Goal: Check status: Check status

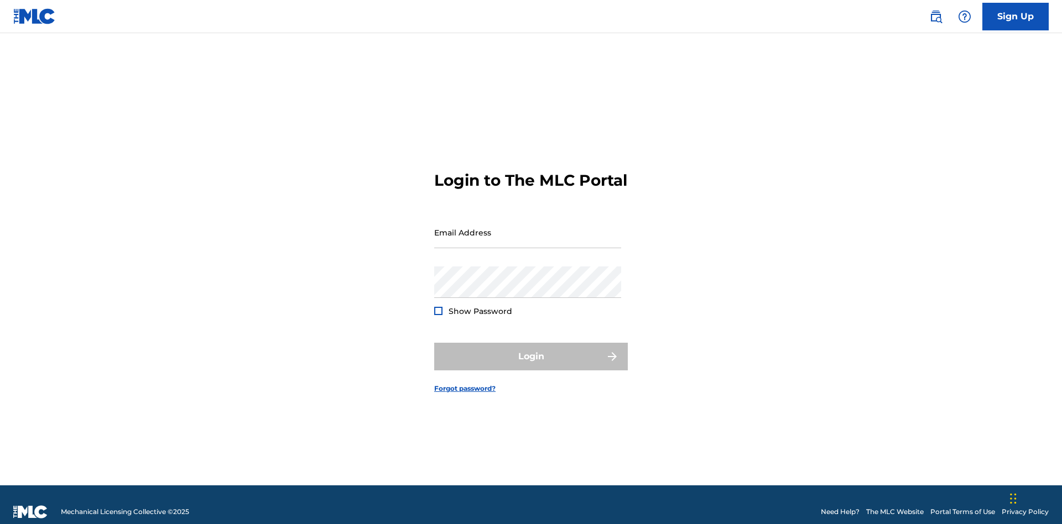
scroll to position [14, 0]
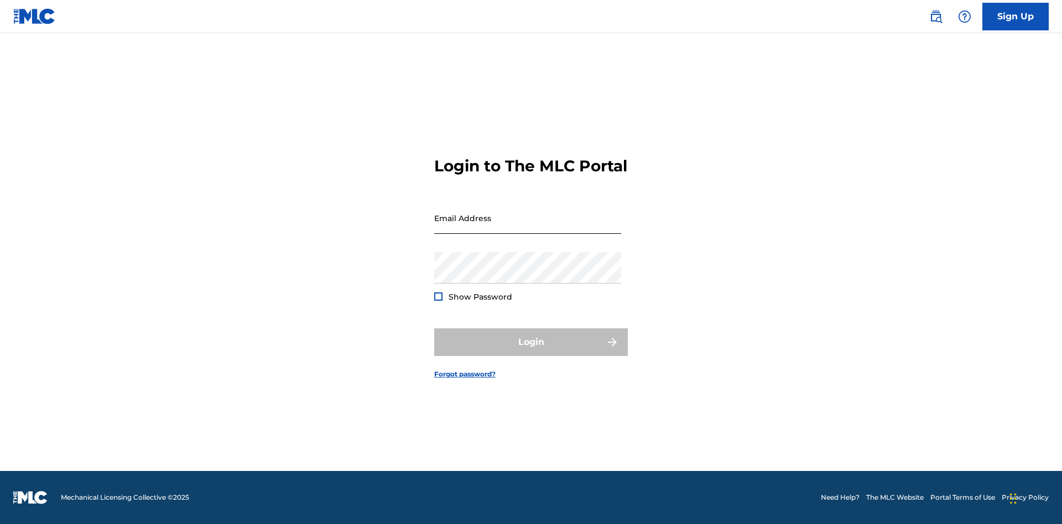
click at [527, 227] on input "Email Address" at bounding box center [527, 218] width 187 height 32
type input "Duke.McTesterson@gmail.com"
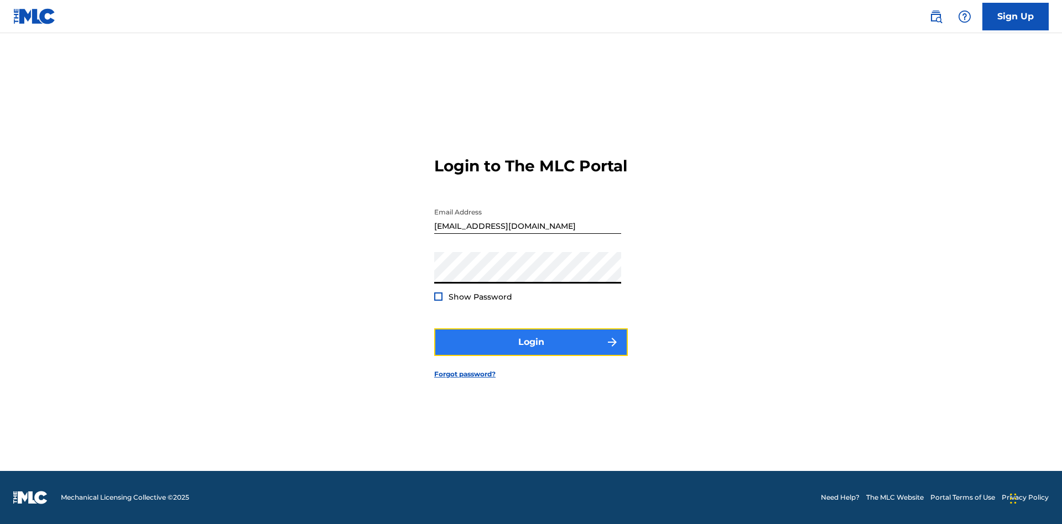
click at [531, 352] on button "Login" at bounding box center [531, 342] width 194 height 28
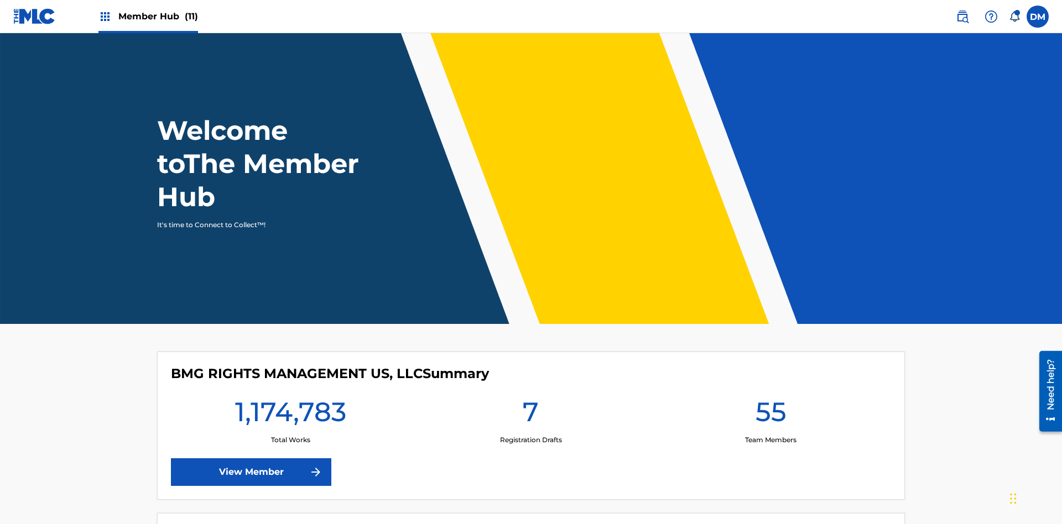
click at [148, 16] on span "Member Hub (11)" at bounding box center [158, 16] width 80 height 13
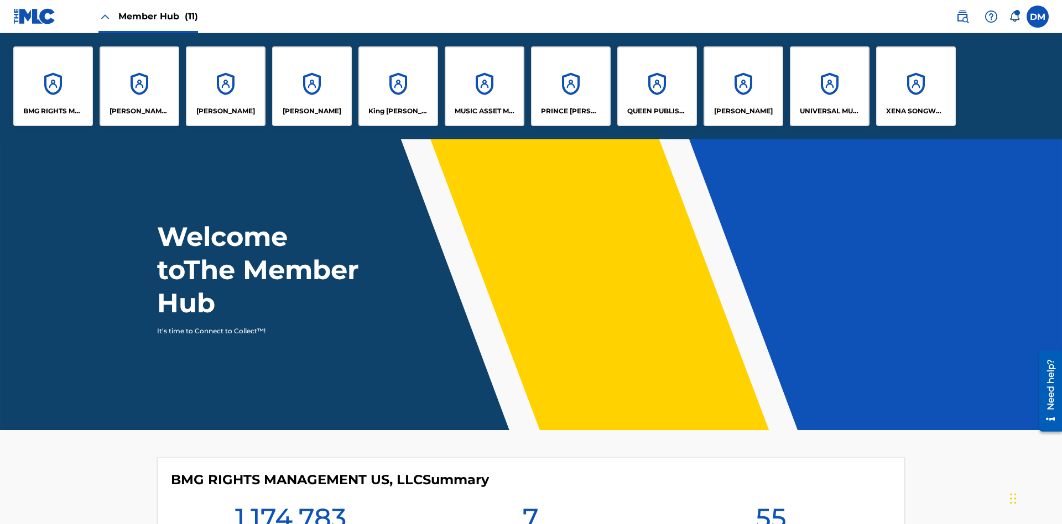
scroll to position [40, 0]
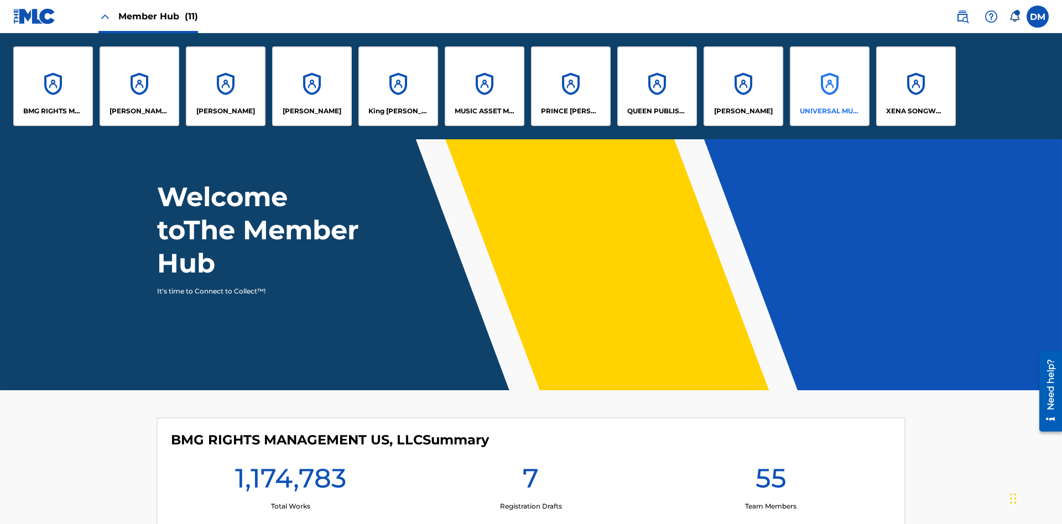
click at [829, 111] on p "UNIVERSAL MUSIC PUB GROUP" at bounding box center [830, 111] width 60 height 10
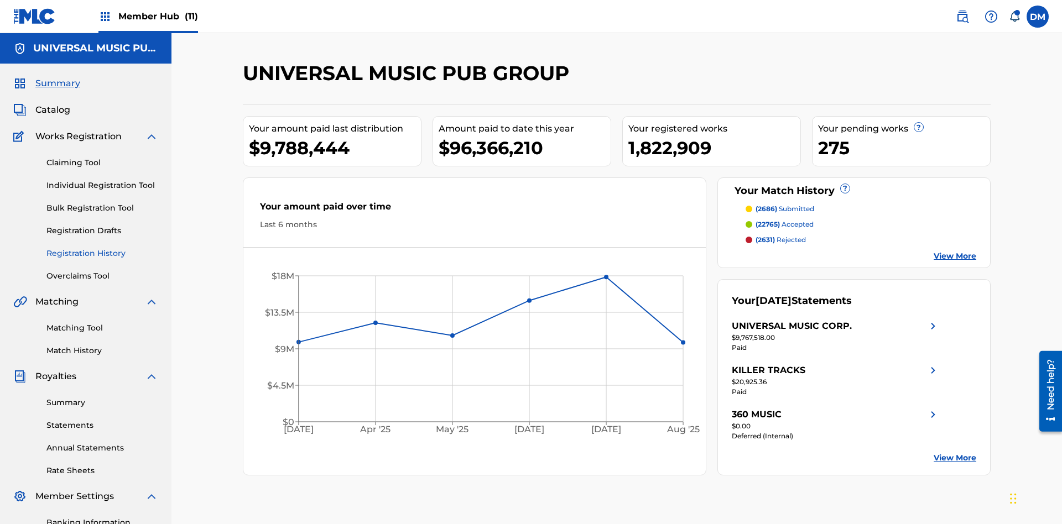
click at [102, 248] on link "Registration History" at bounding box center [102, 254] width 112 height 12
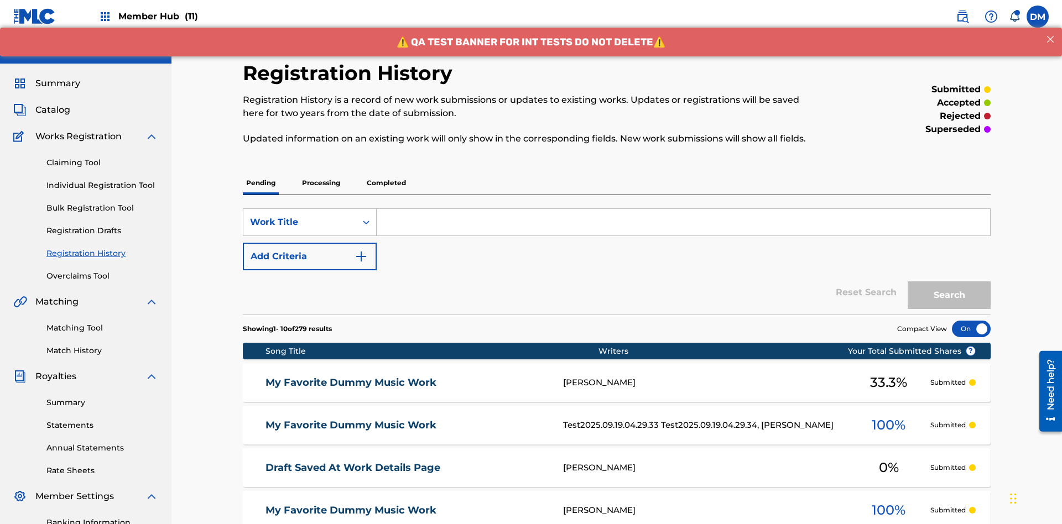
scroll to position [105, 0]
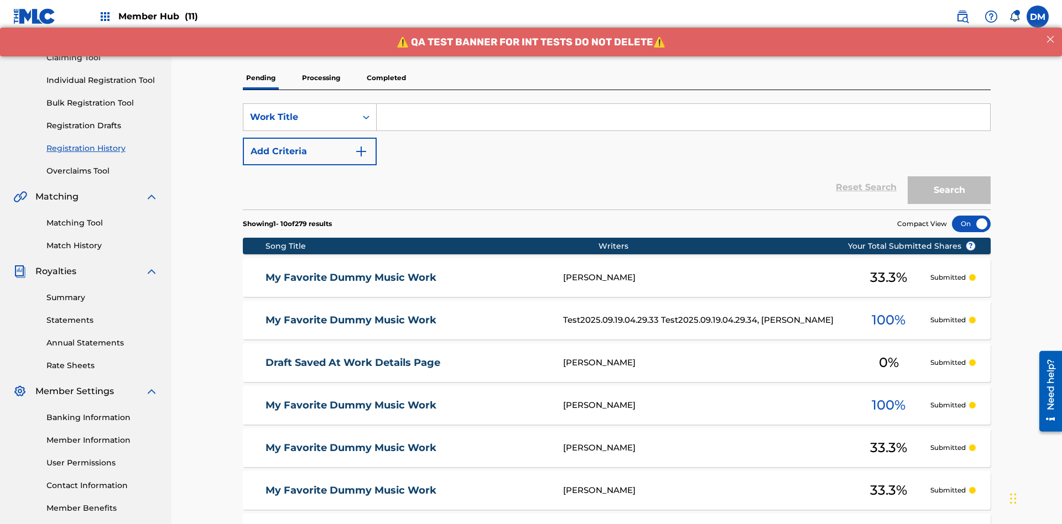
click at [386, 78] on p "Completed" at bounding box center [386, 77] width 46 height 23
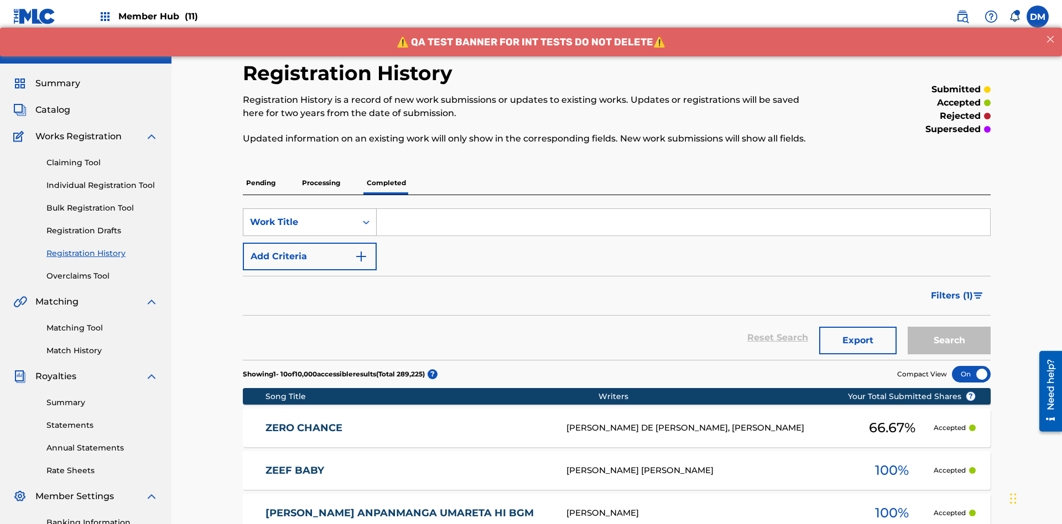
click at [300, 216] on div "Work Title" at bounding box center [300, 222] width 100 height 13
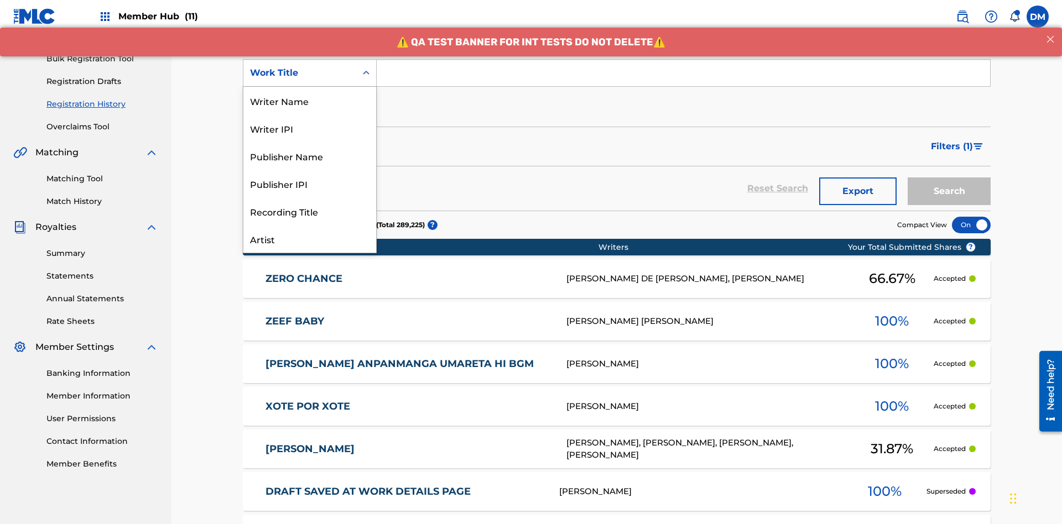
scroll to position [55, 0]
click at [310, 239] on div "Work Title" at bounding box center [309, 239] width 133 height 28
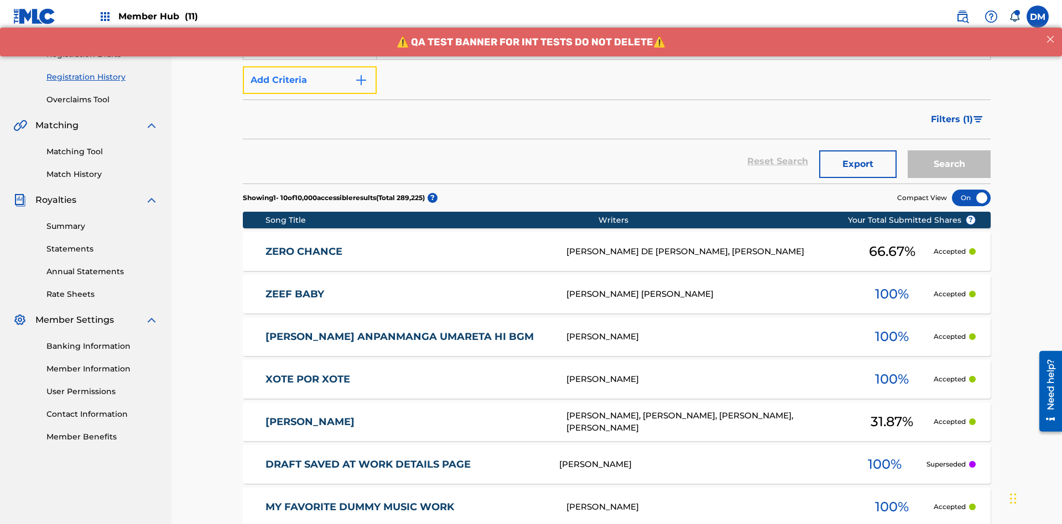
click at [310, 80] on button "Add Criteria" at bounding box center [310, 80] width 134 height 28
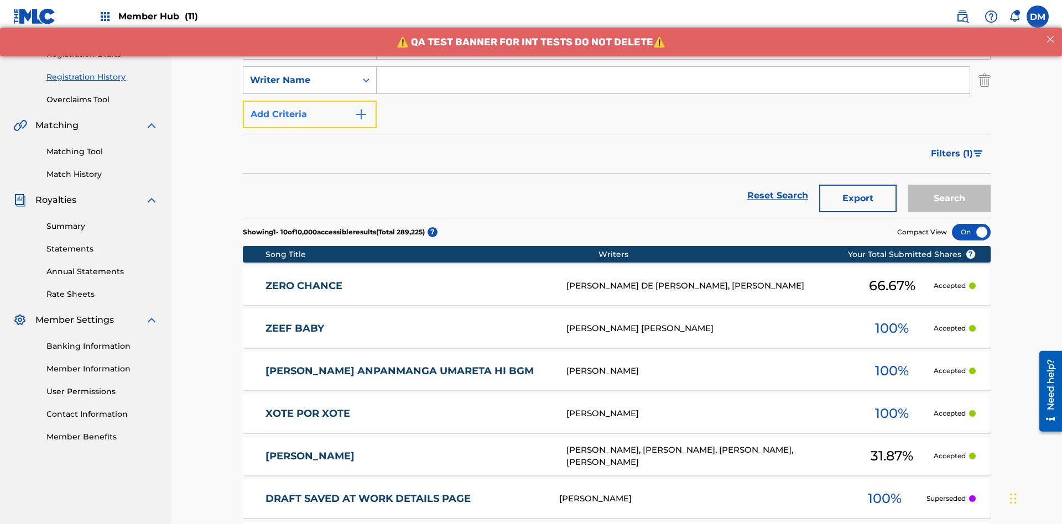
scroll to position [184, 0]
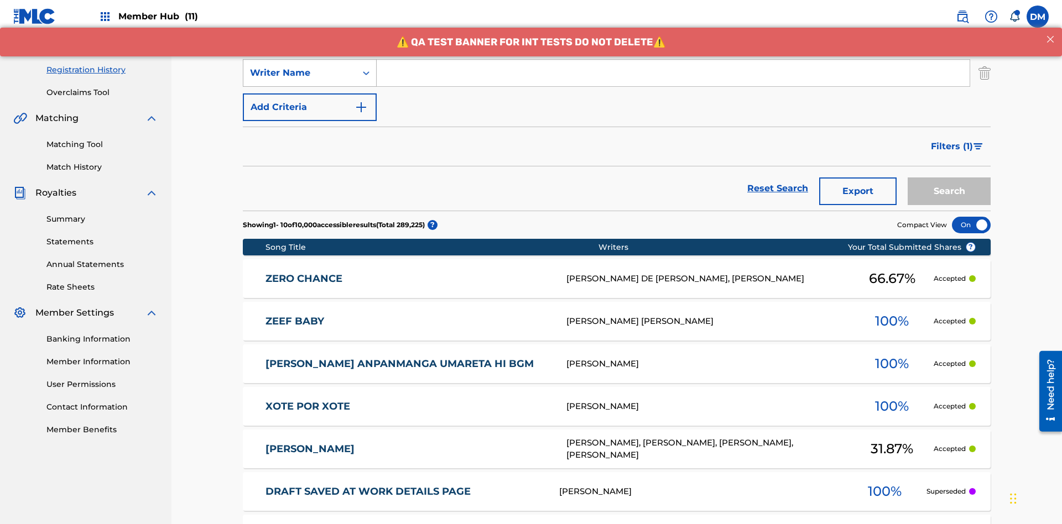
click at [300, 73] on div "Writer Name" at bounding box center [300, 72] width 100 height 13
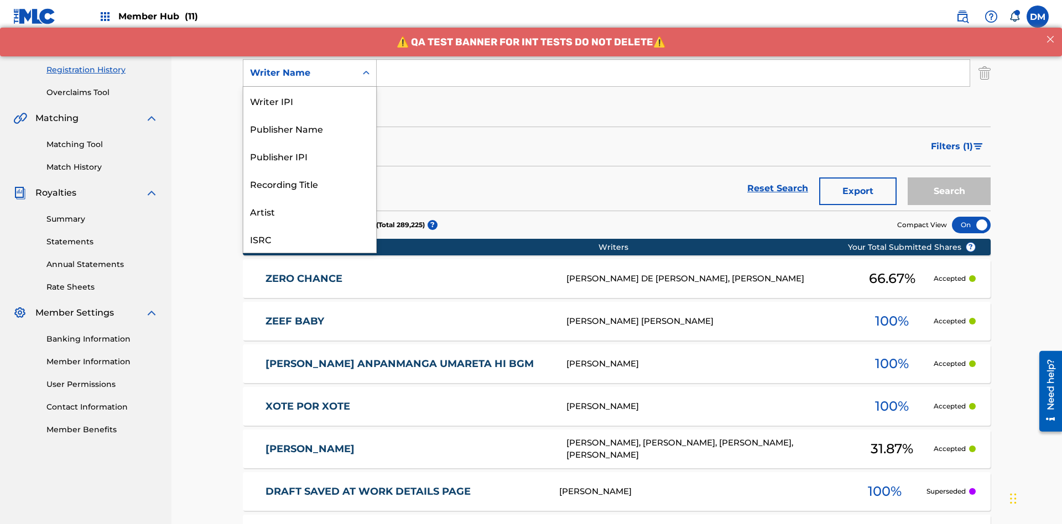
scroll to position [28, 0]
click at [310, 156] on div "Recording Title" at bounding box center [309, 156] width 133 height 28
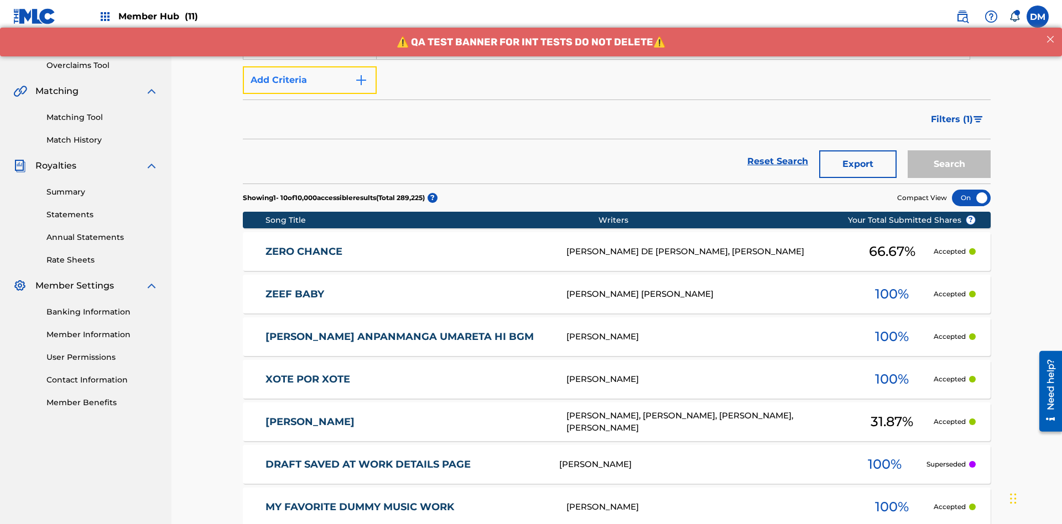
click at [310, 80] on button "Add Criteria" at bounding box center [310, 80] width 134 height 28
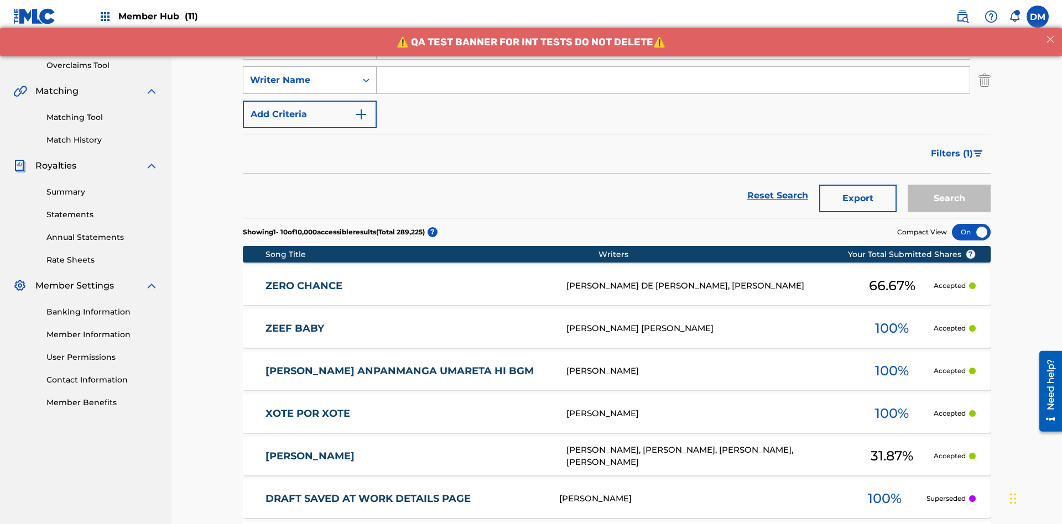
click at [300, 74] on div "Writer Name" at bounding box center [300, 80] width 100 height 13
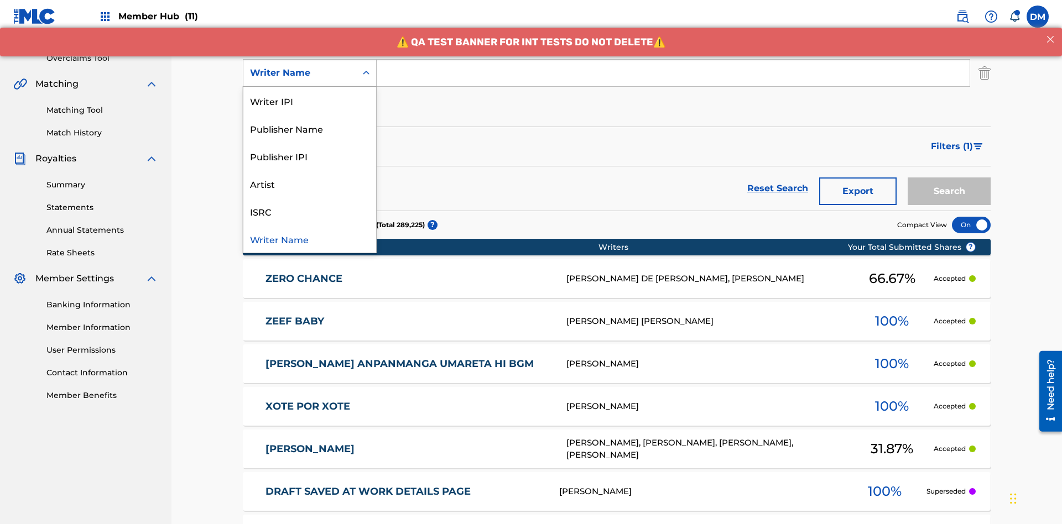
click at [310, 211] on div "ISRC" at bounding box center [309, 211] width 133 height 28
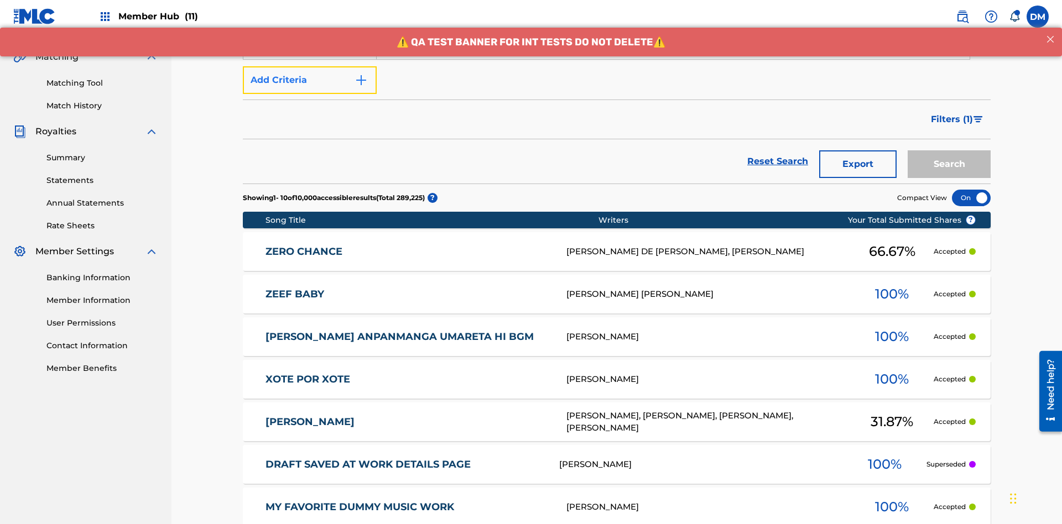
click at [310, 80] on button "Add Criteria" at bounding box center [310, 80] width 134 height 28
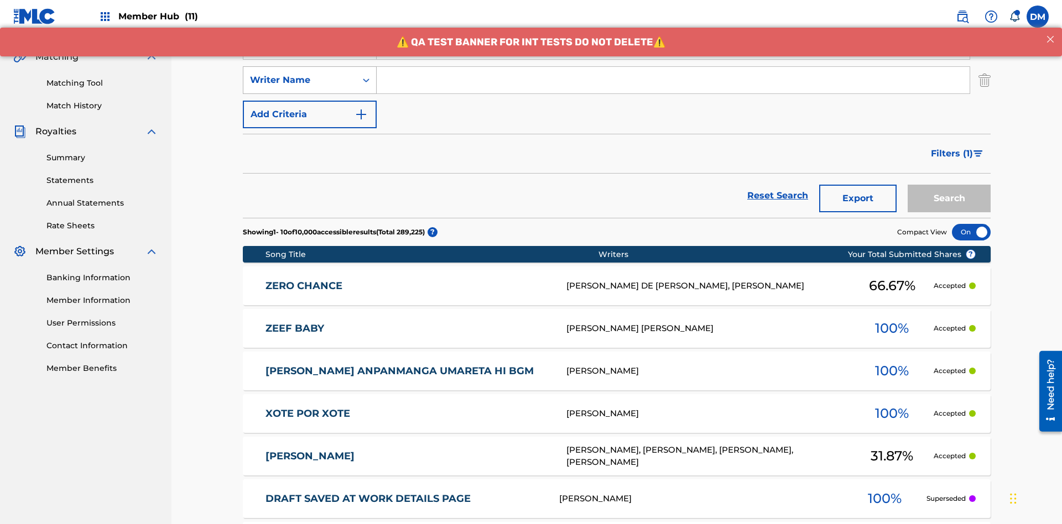
click at [300, 74] on div "Writer Name" at bounding box center [300, 80] width 100 height 13
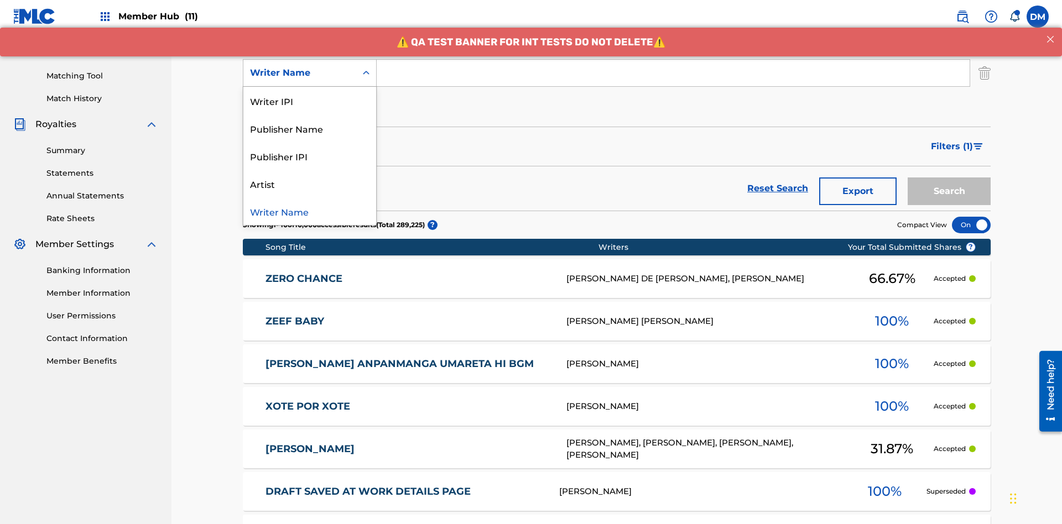
click at [310, 211] on div "Writer Name" at bounding box center [309, 211] width 133 height 28
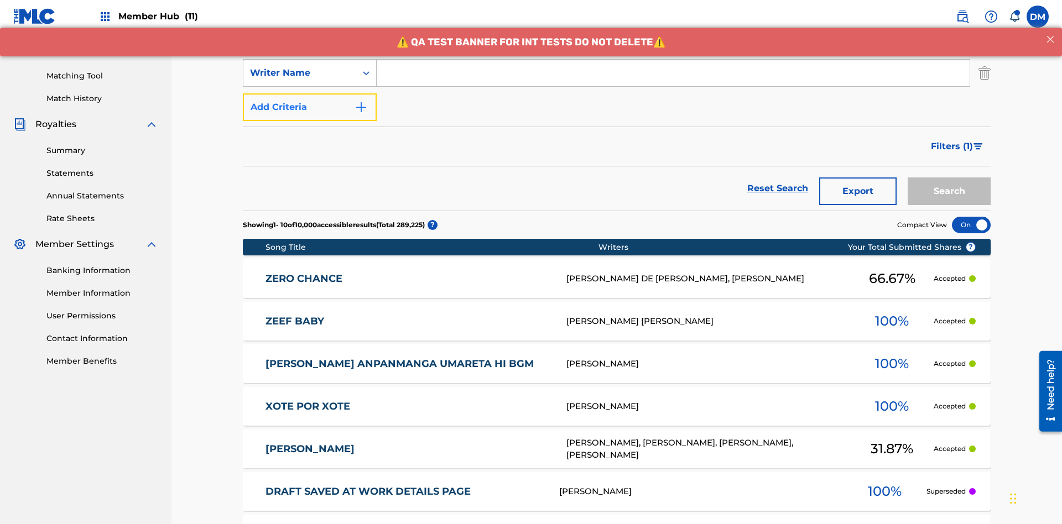
click at [310, 93] on button "Add Criteria" at bounding box center [310, 107] width 134 height 28
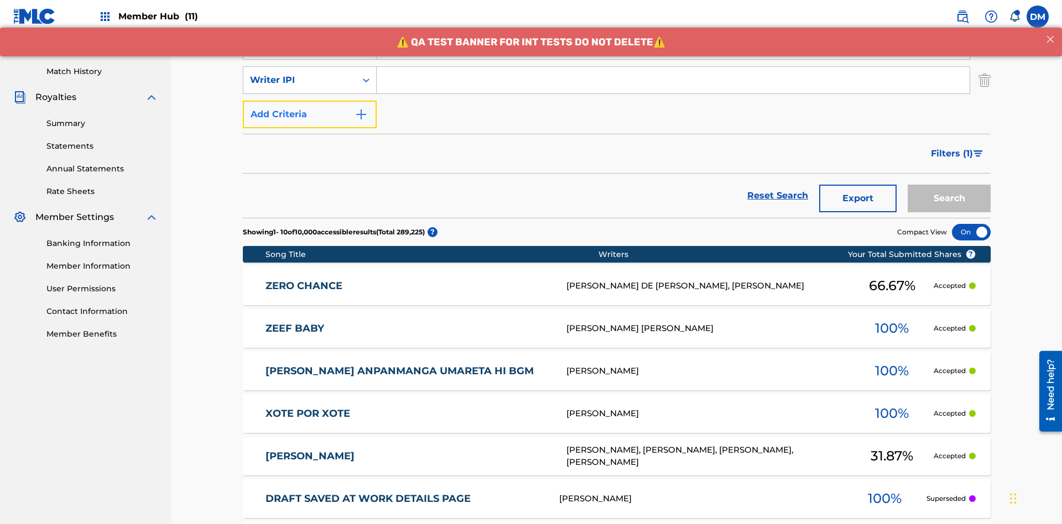
scroll to position [286, 0]
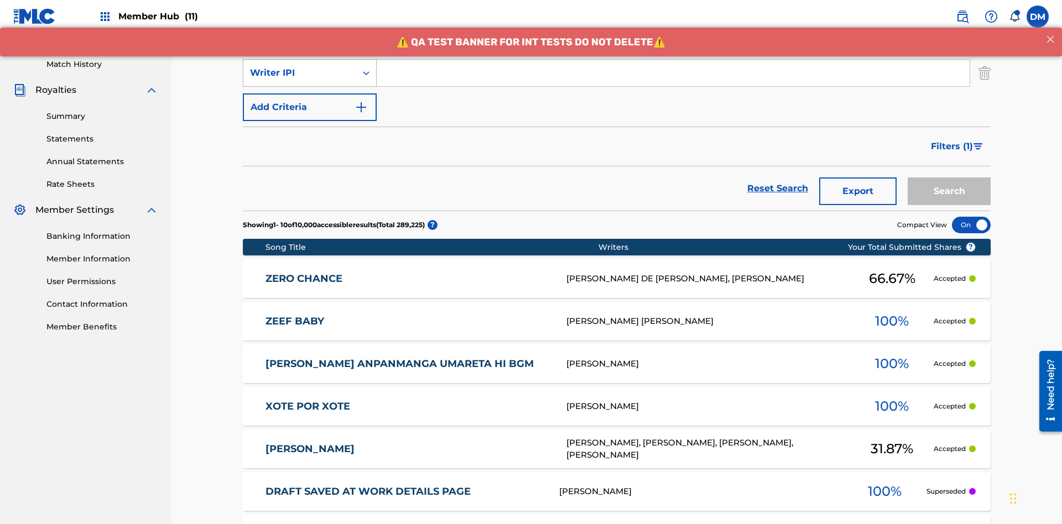
click at [300, 73] on div "Writer IPI" at bounding box center [300, 72] width 100 height 13
click at [310, 101] on div "Publisher Name" at bounding box center [309, 101] width 133 height 28
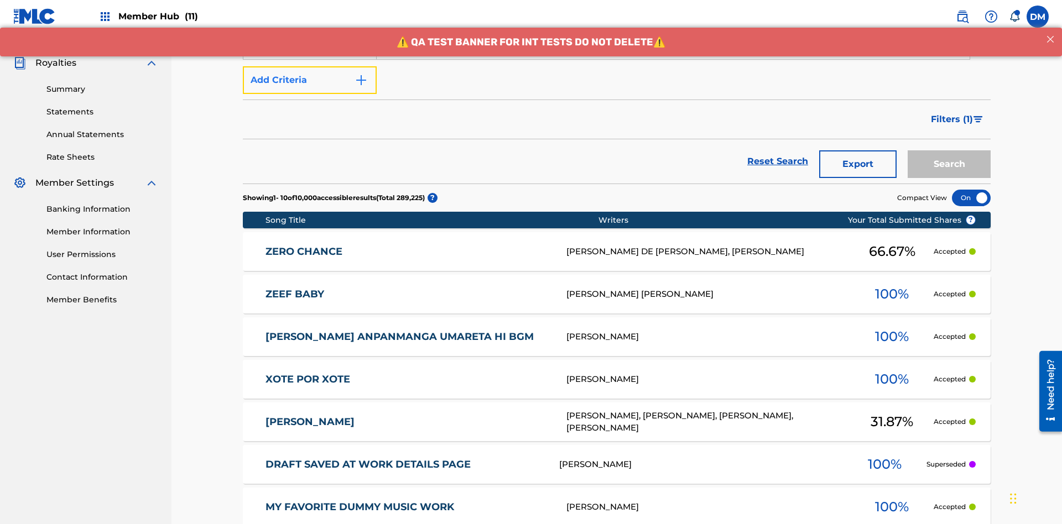
click at [310, 80] on button "Add Criteria" at bounding box center [310, 80] width 134 height 28
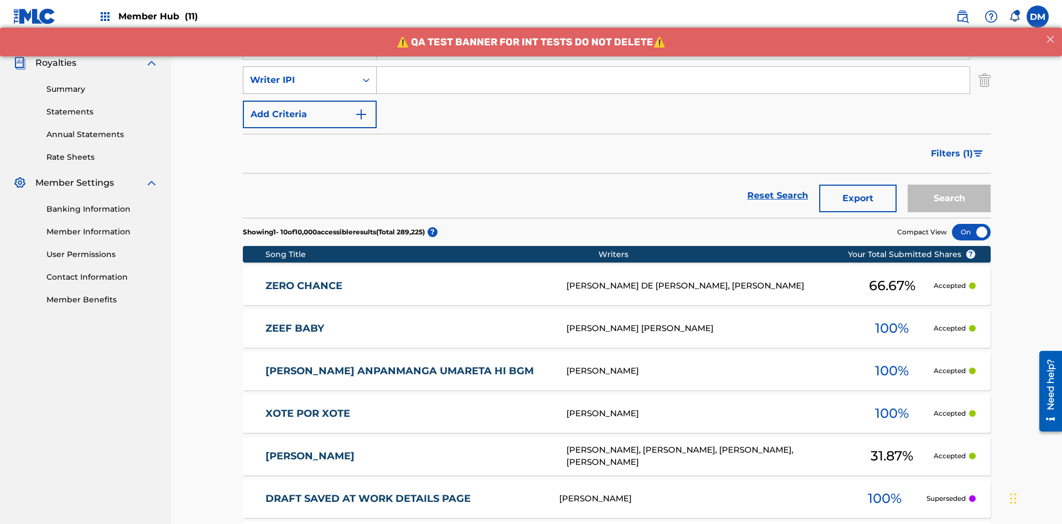
click at [300, 74] on div "Writer IPI" at bounding box center [300, 80] width 100 height 13
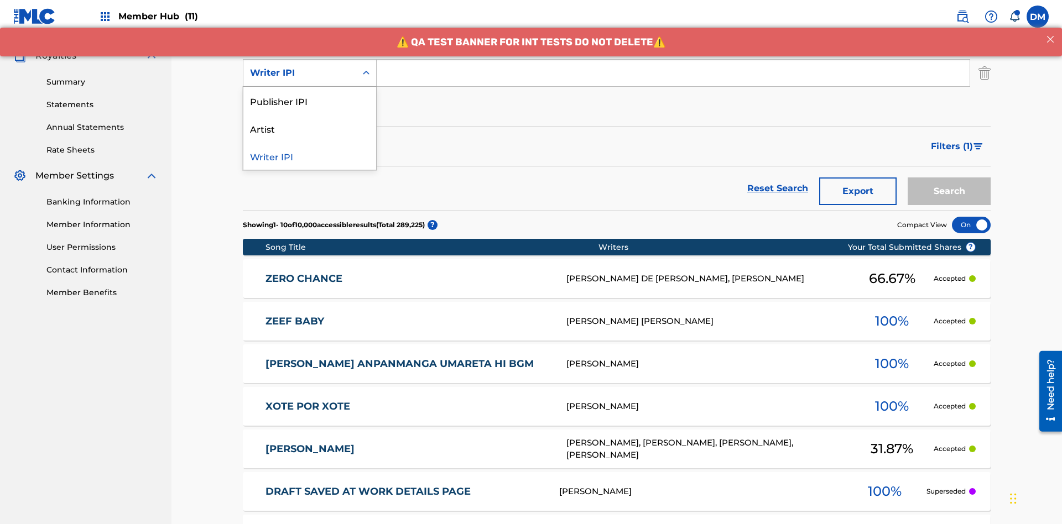
click at [310, 101] on div "Publisher IPI" at bounding box center [309, 101] width 133 height 28
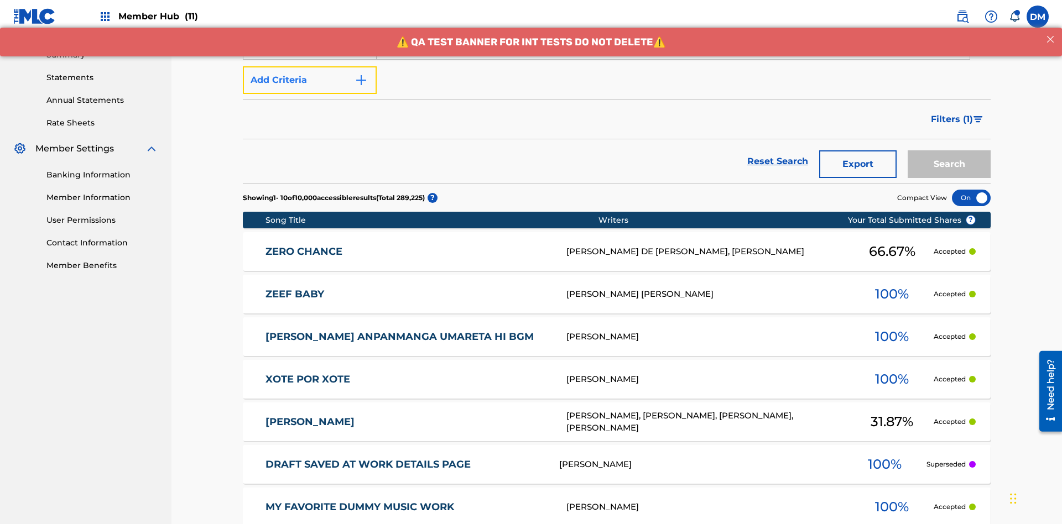
click at [310, 80] on button "Add Criteria" at bounding box center [310, 80] width 134 height 28
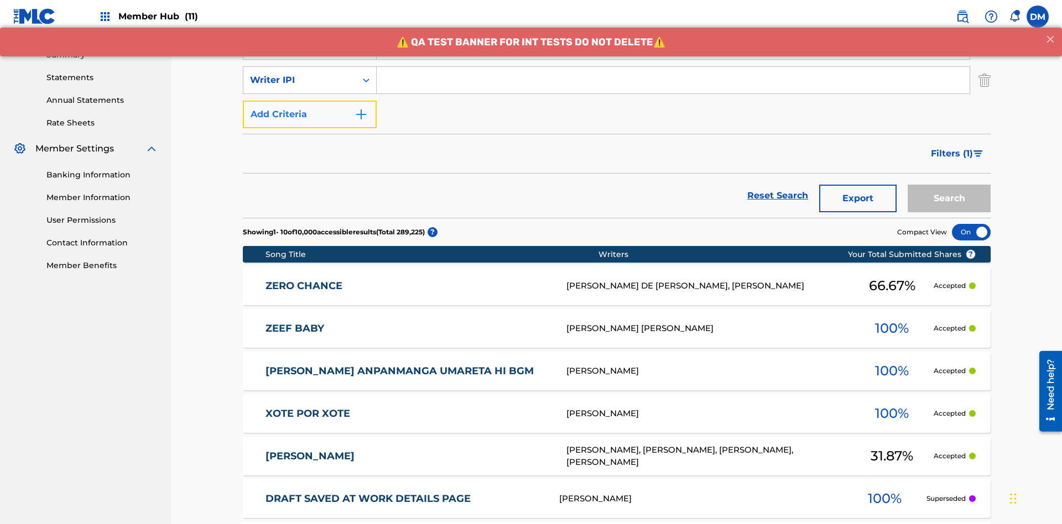
scroll to position [355, 0]
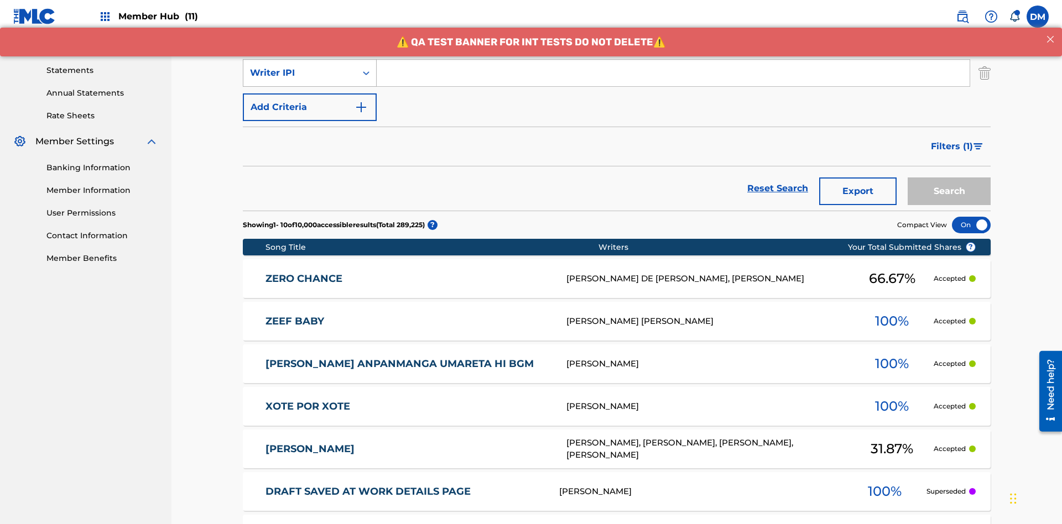
click at [300, 73] on div "Writer IPI" at bounding box center [300, 72] width 100 height 13
click at [310, 101] on div "Artist" at bounding box center [309, 101] width 133 height 28
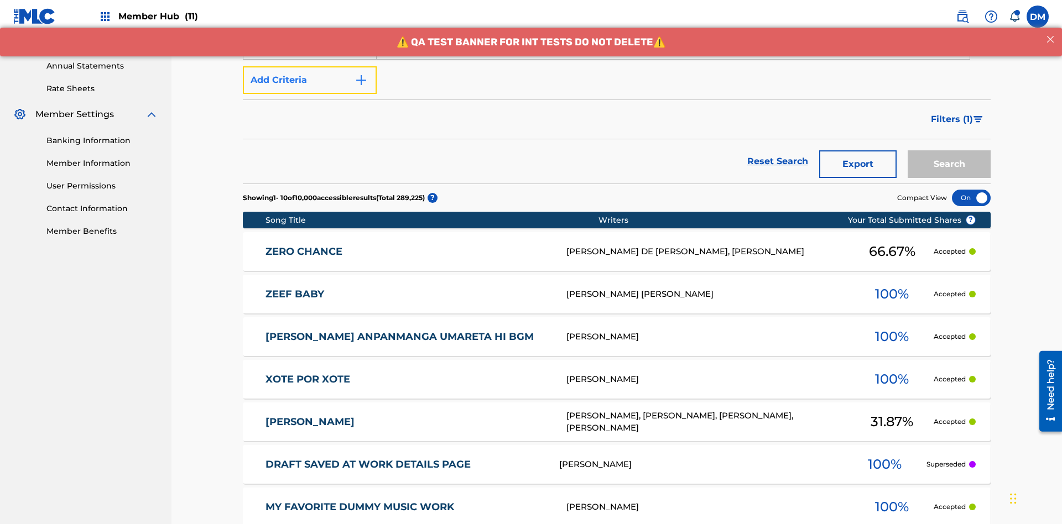
click at [310, 80] on button "Add Criteria" at bounding box center [310, 80] width 134 height 28
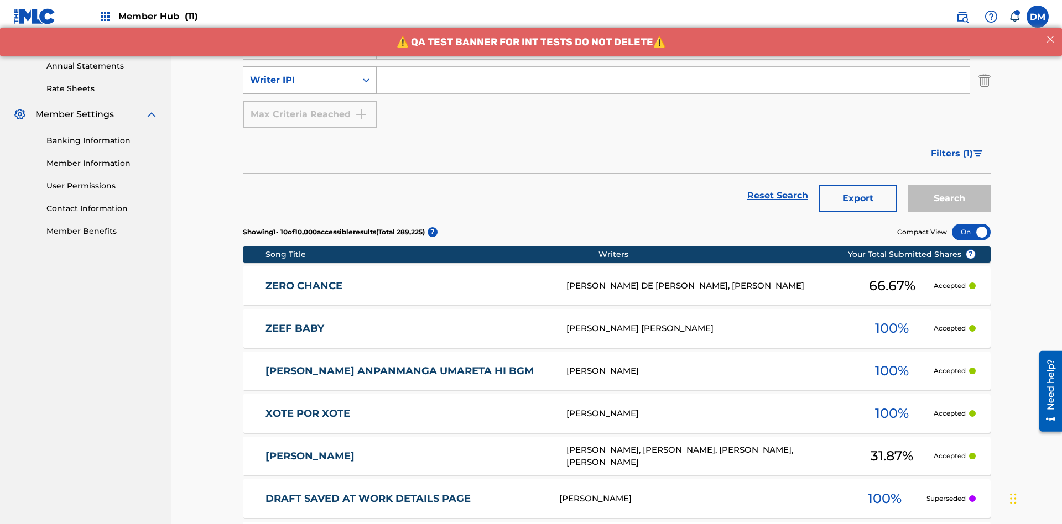
click at [300, 74] on div "Writer IPI" at bounding box center [300, 80] width 100 height 13
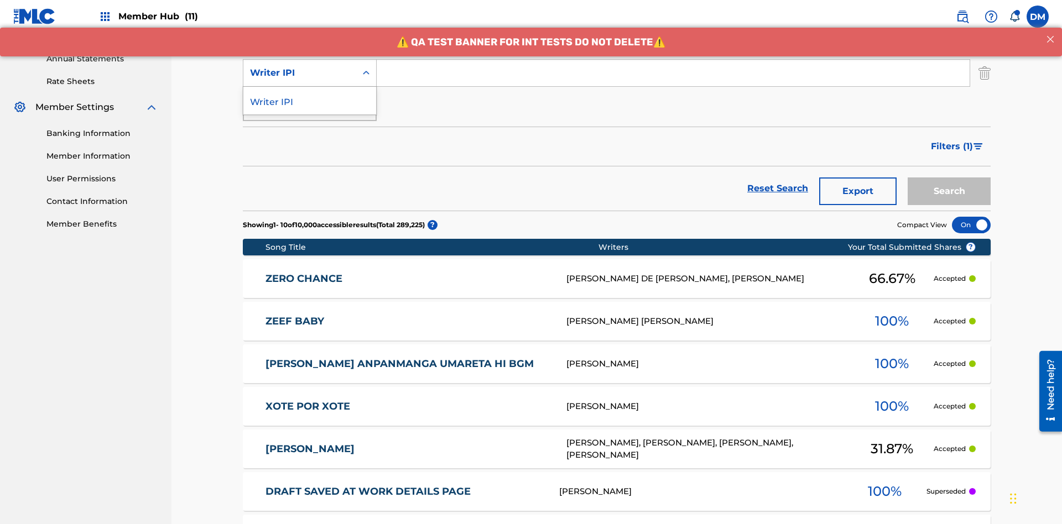
click at [310, 101] on div "Writer IPI" at bounding box center [309, 101] width 133 height 28
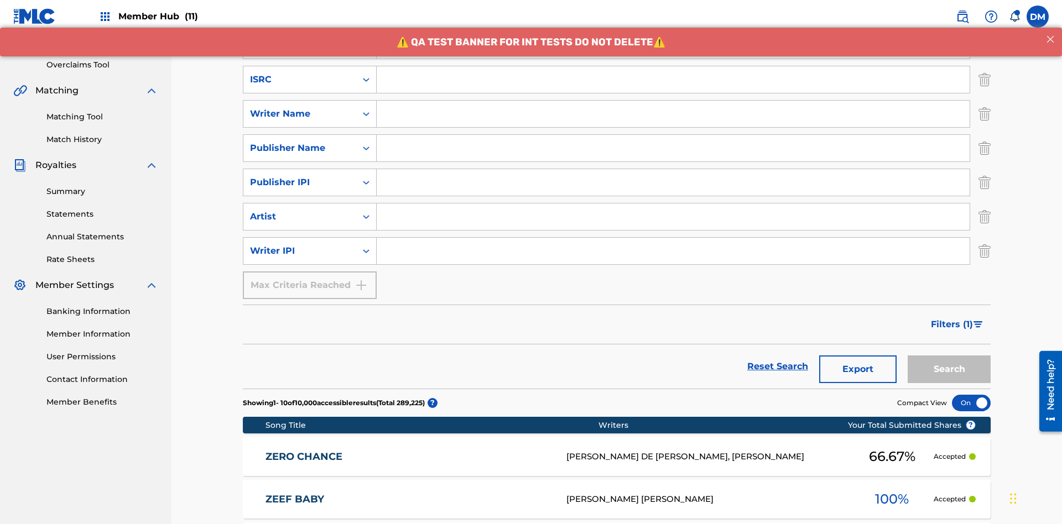
click at [673, 80] on input "Search Form" at bounding box center [673, 79] width 593 height 27
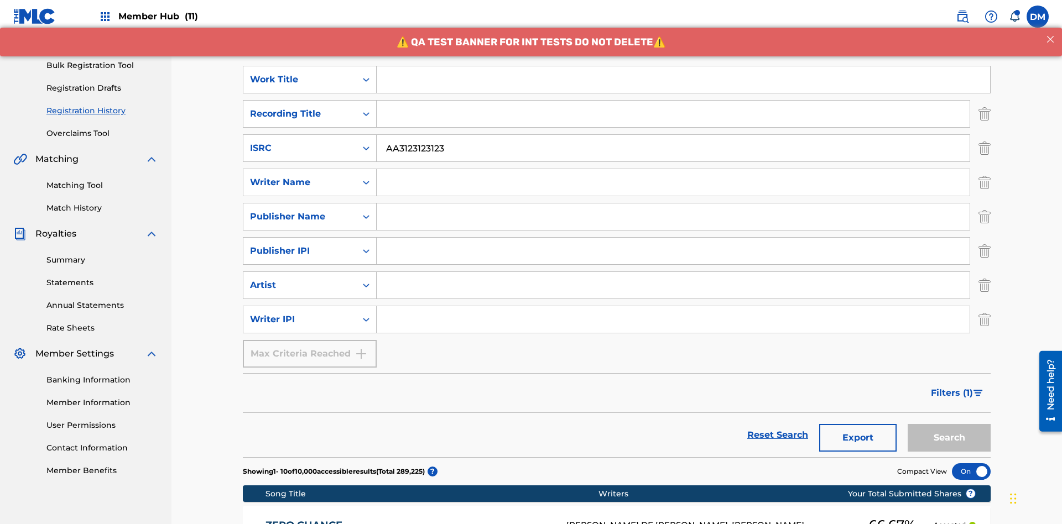
type input "AA3123123123"
click at [683, 80] on input "Search Form" at bounding box center [683, 79] width 613 height 27
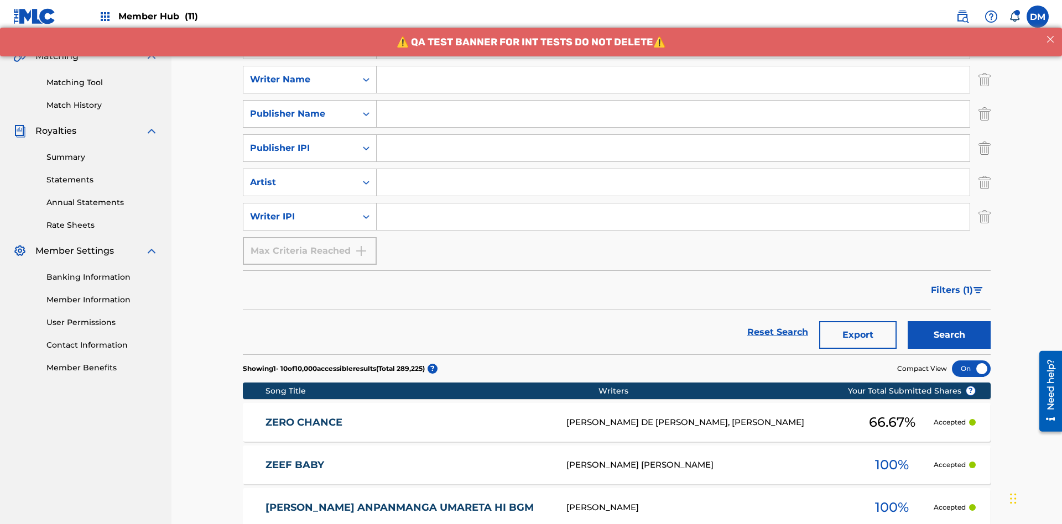
type input "MY FAVORITE DUMMY MUSIC WORK"
click at [673, 80] on input "Search Form" at bounding box center [673, 79] width 593 height 27
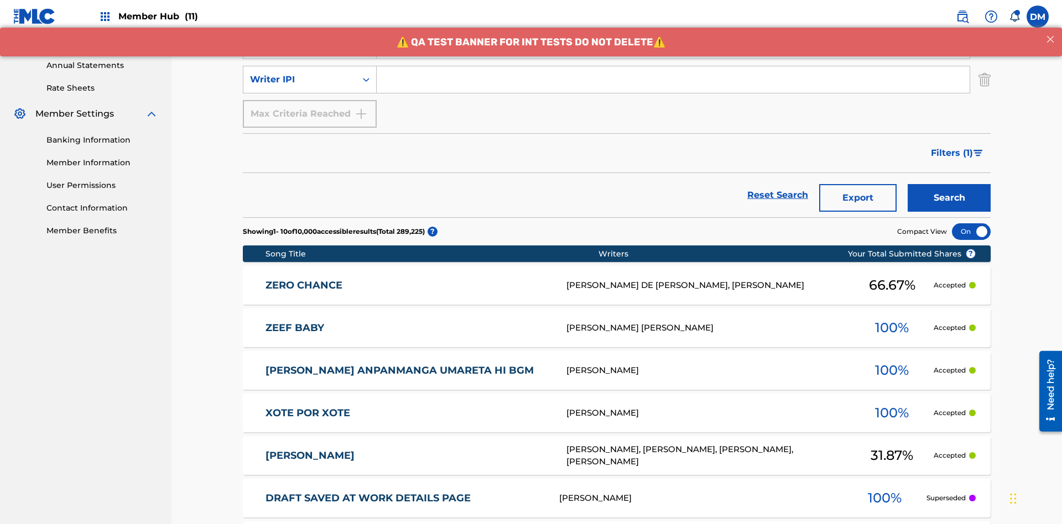
type input "BERKOWITZ"
click at [673, 80] on input "Search Form" at bounding box center [673, 79] width 593 height 27
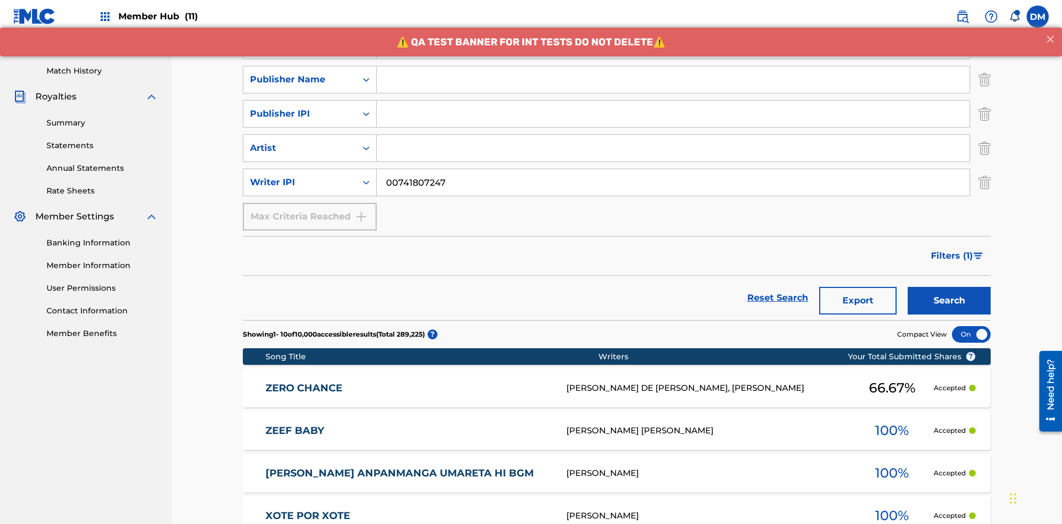
type input "00741807247"
click at [673, 80] on input "Search Form" at bounding box center [673, 79] width 593 height 27
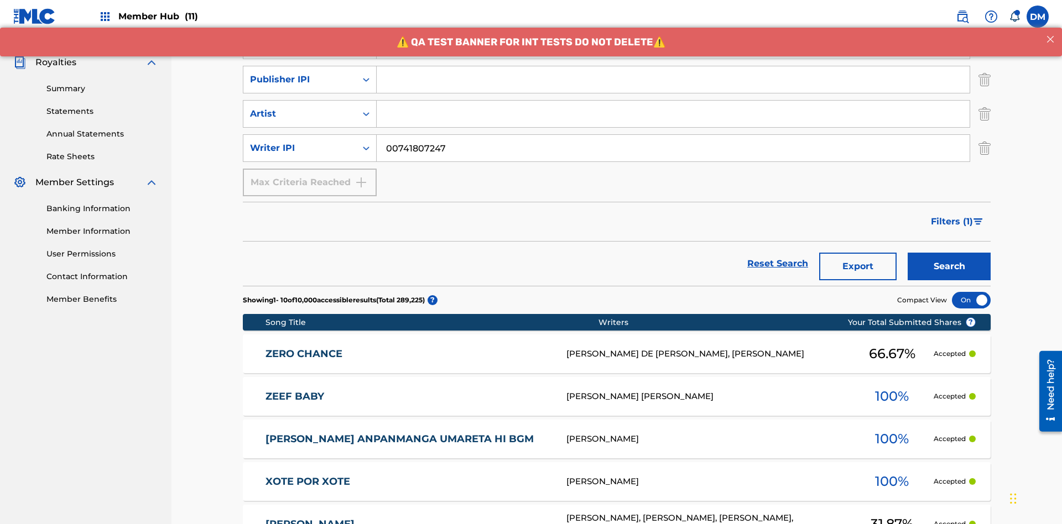
type input "CALACA"
click at [673, 80] on input "Search Form" at bounding box center [673, 79] width 593 height 27
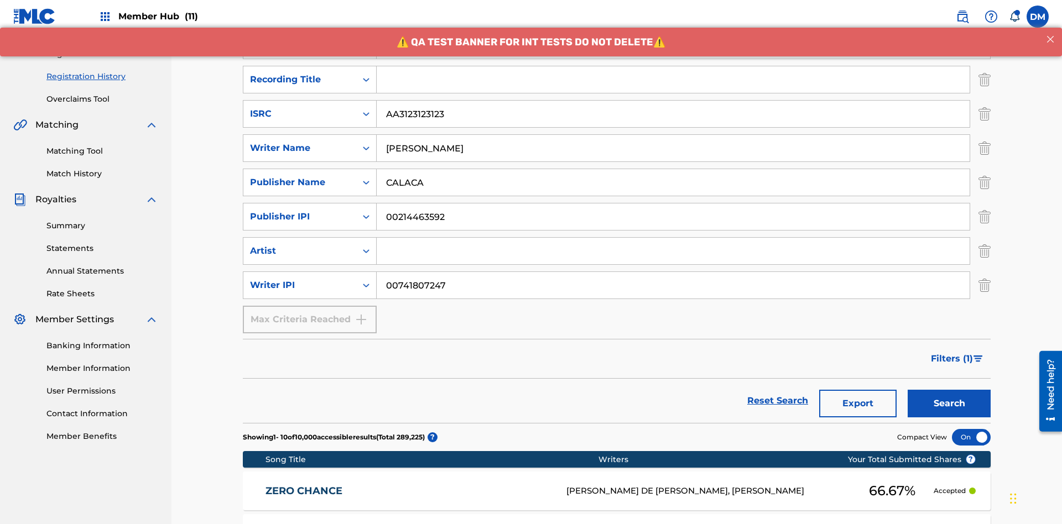
type input "00214463592"
click at [673, 80] on input "Search Form" at bounding box center [673, 79] width 593 height 27
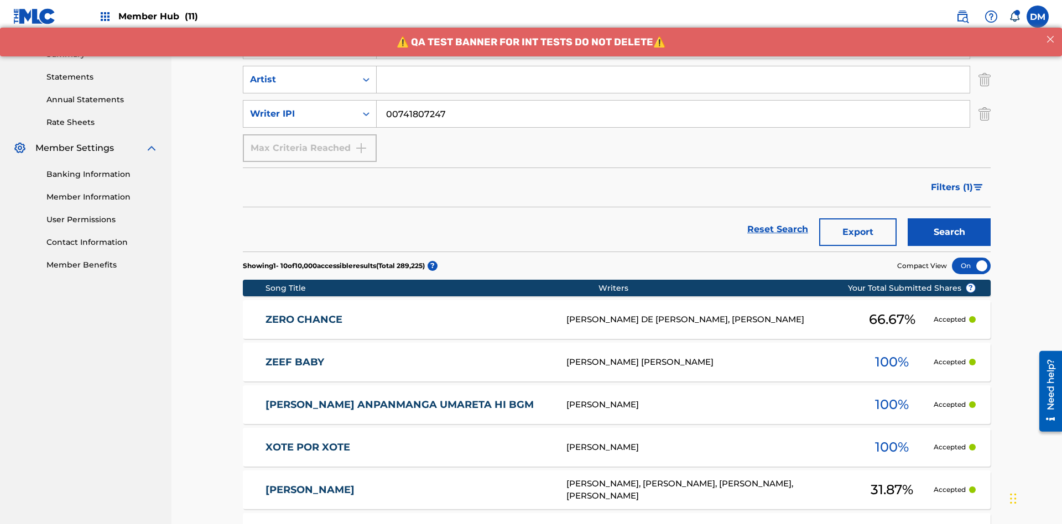
type input "Best Song Ever"
click at [673, 80] on input "Search Form" at bounding box center [673, 79] width 593 height 27
type input "Joe Lewis"
click at [949, 218] on button "Search" at bounding box center [948, 232] width 83 height 28
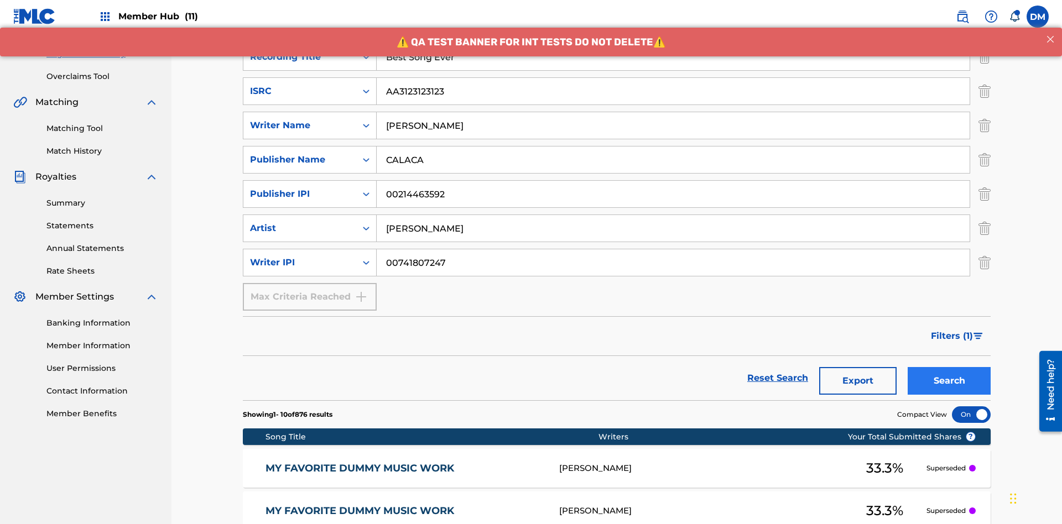
scroll to position [540, 0]
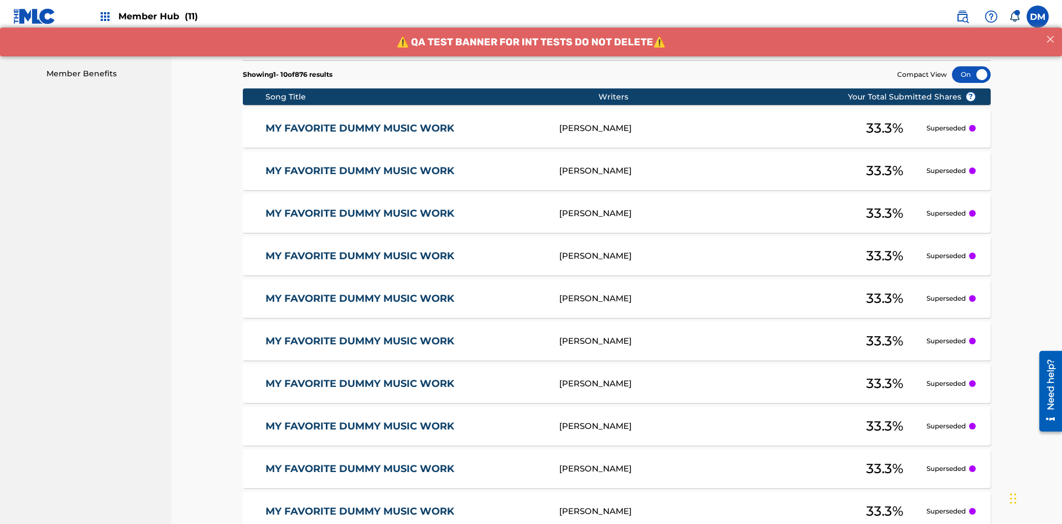
click at [971, 75] on div at bounding box center [971, 74] width 39 height 17
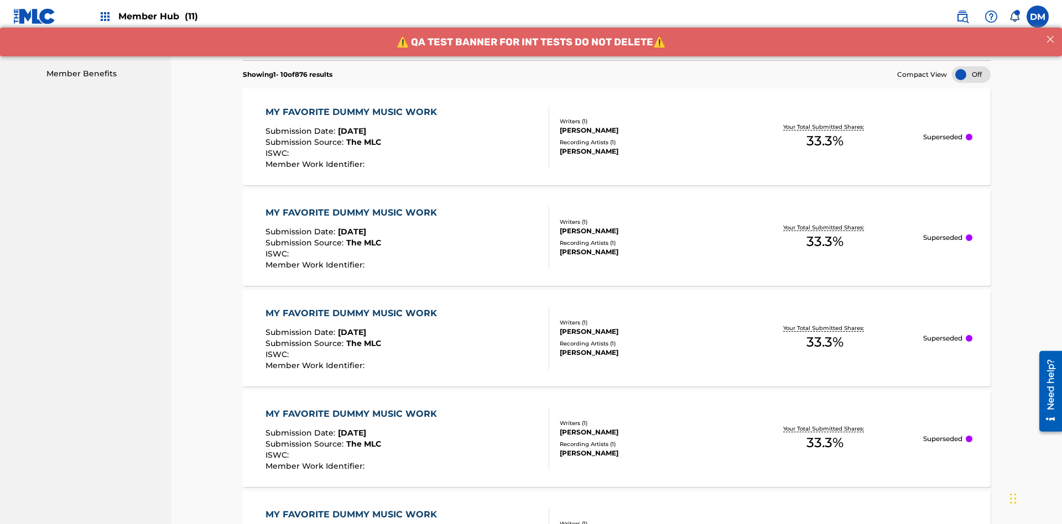
scroll to position [578, 0]
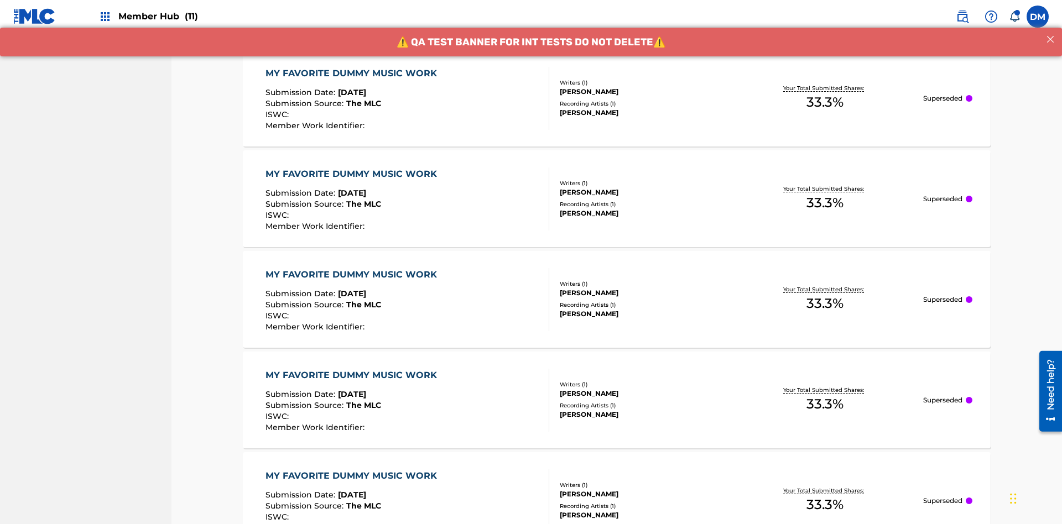
click at [352, 73] on div "MY FAVORITE DUMMY MUSIC WORK" at bounding box center [353, 73] width 177 height 13
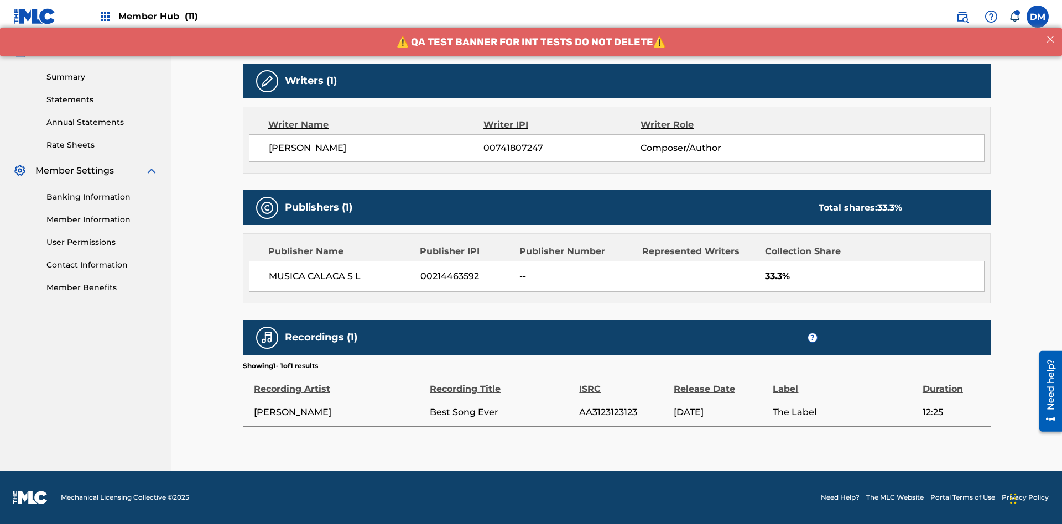
scroll to position [78, 0]
